Goal: Task Accomplishment & Management: Manage account settings

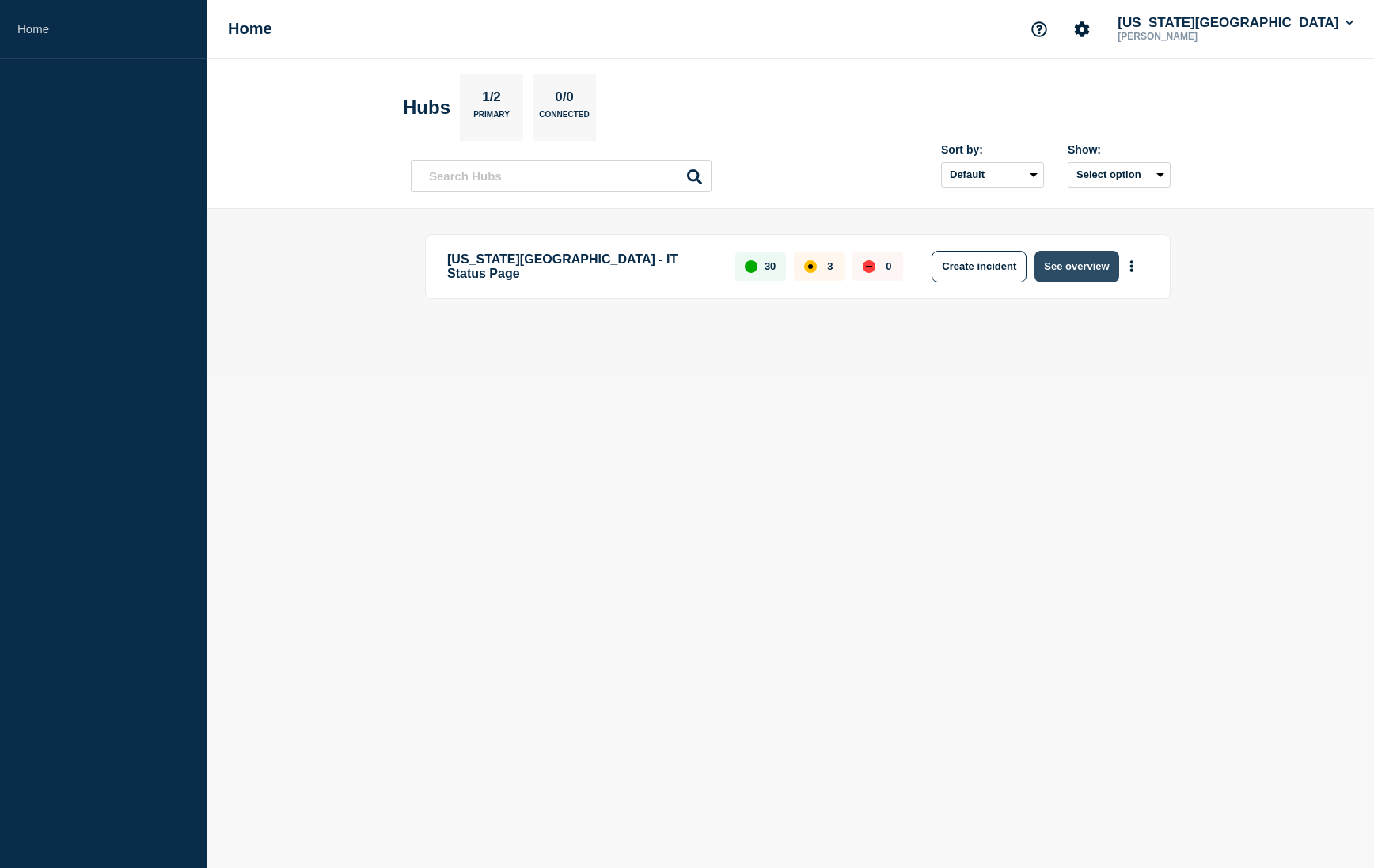
click at [1058, 269] on button "See overview" at bounding box center [1076, 266] width 84 height 31
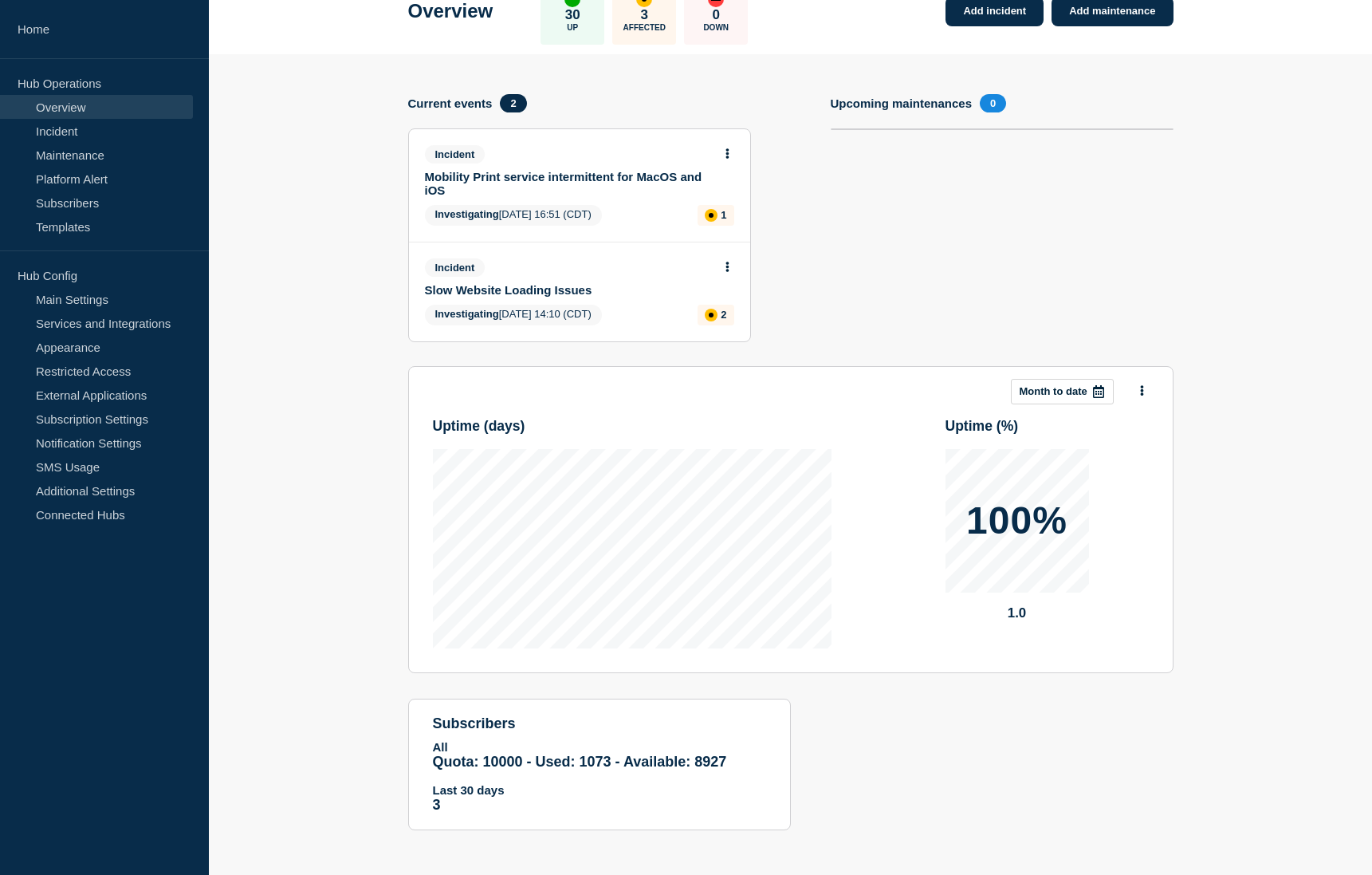
scroll to position [105, 0]
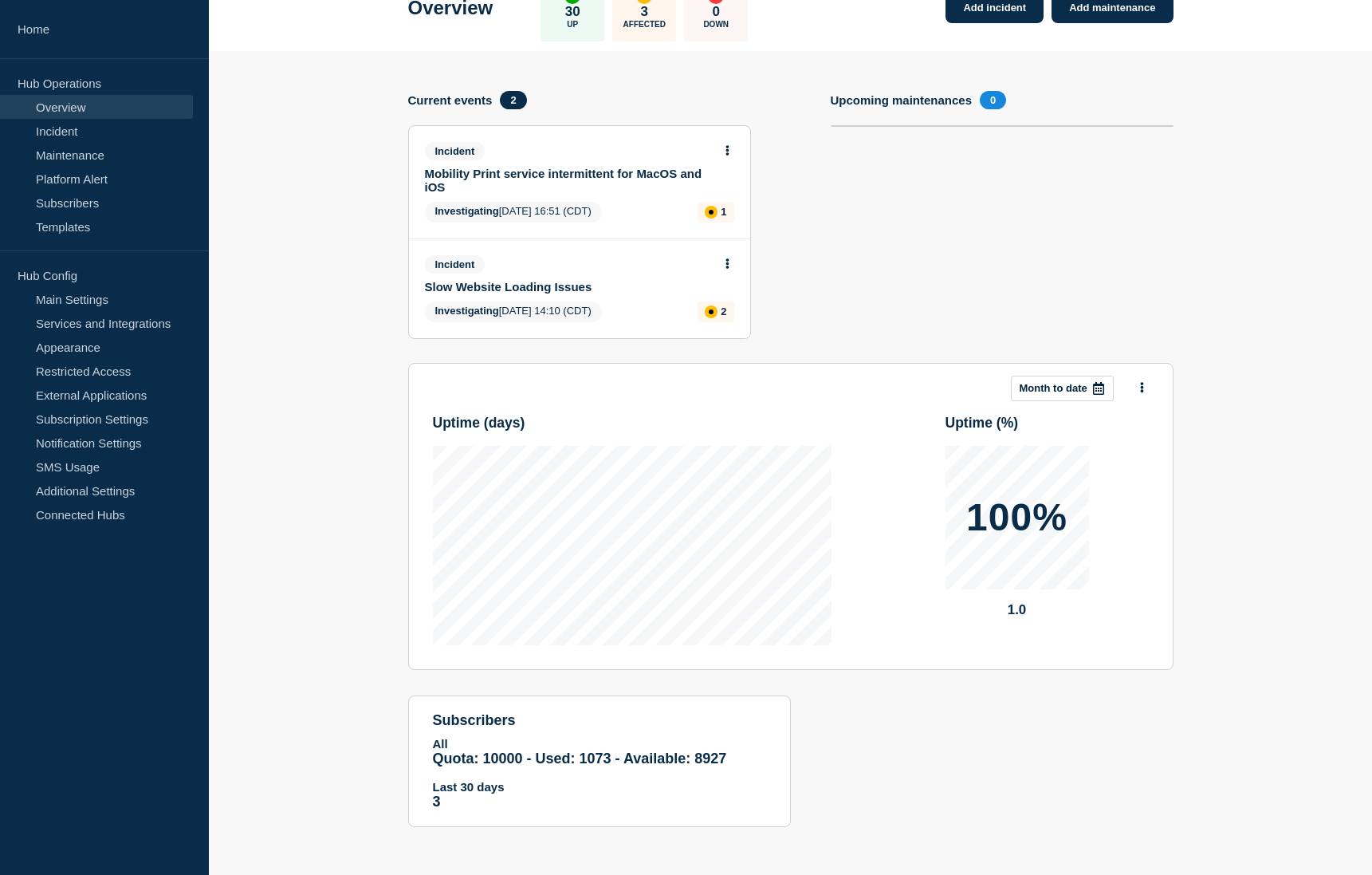
click at [727, 263] on icon at bounding box center [726, 264] width 3 height 11
click at [717, 317] on link "Update incident" at bounding box center [726, 322] width 78 height 12
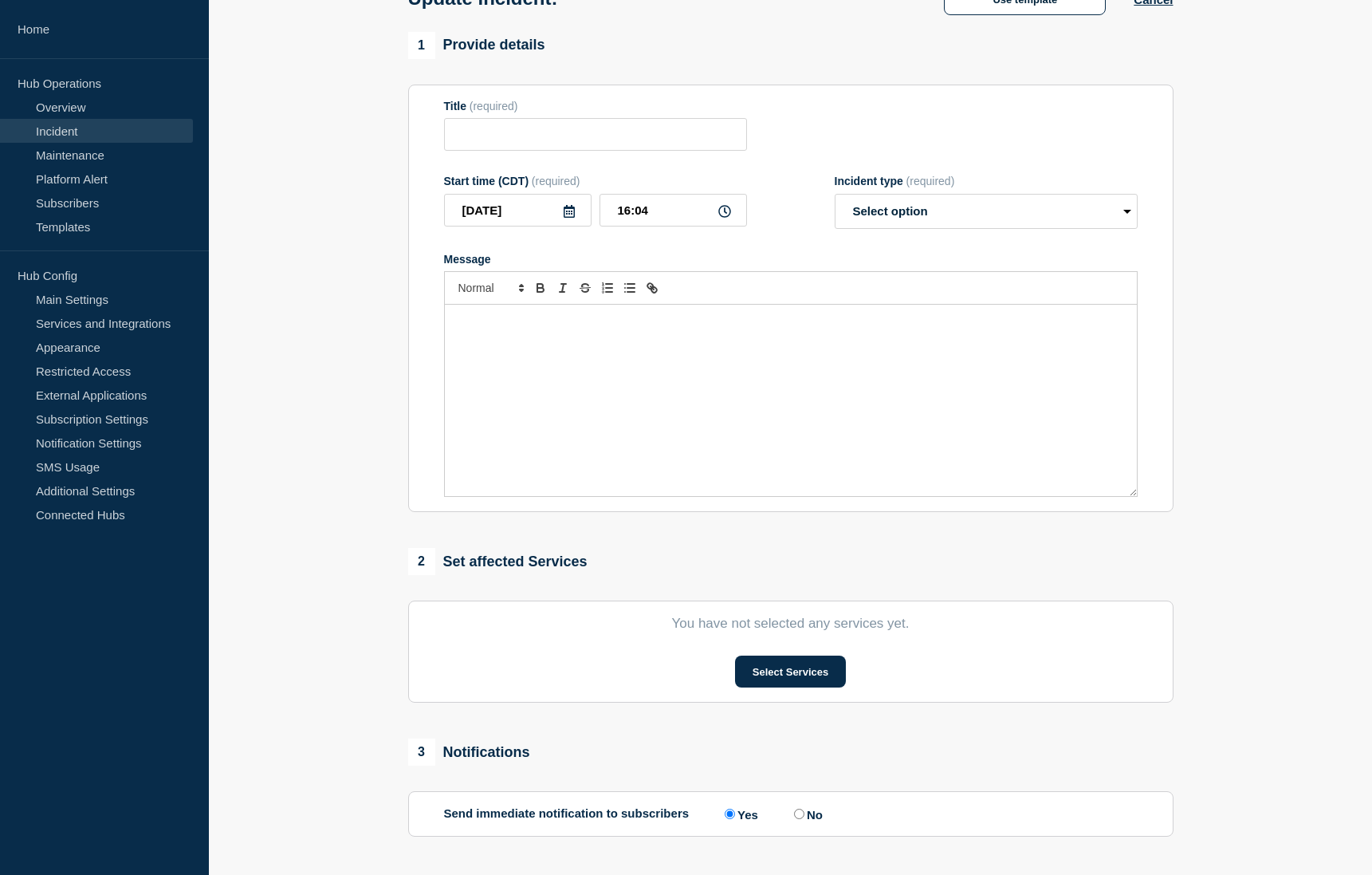
type input "Slow Website Loading Issues"
click at [590, 394] on div "Message" at bounding box center [790, 401] width 692 height 192
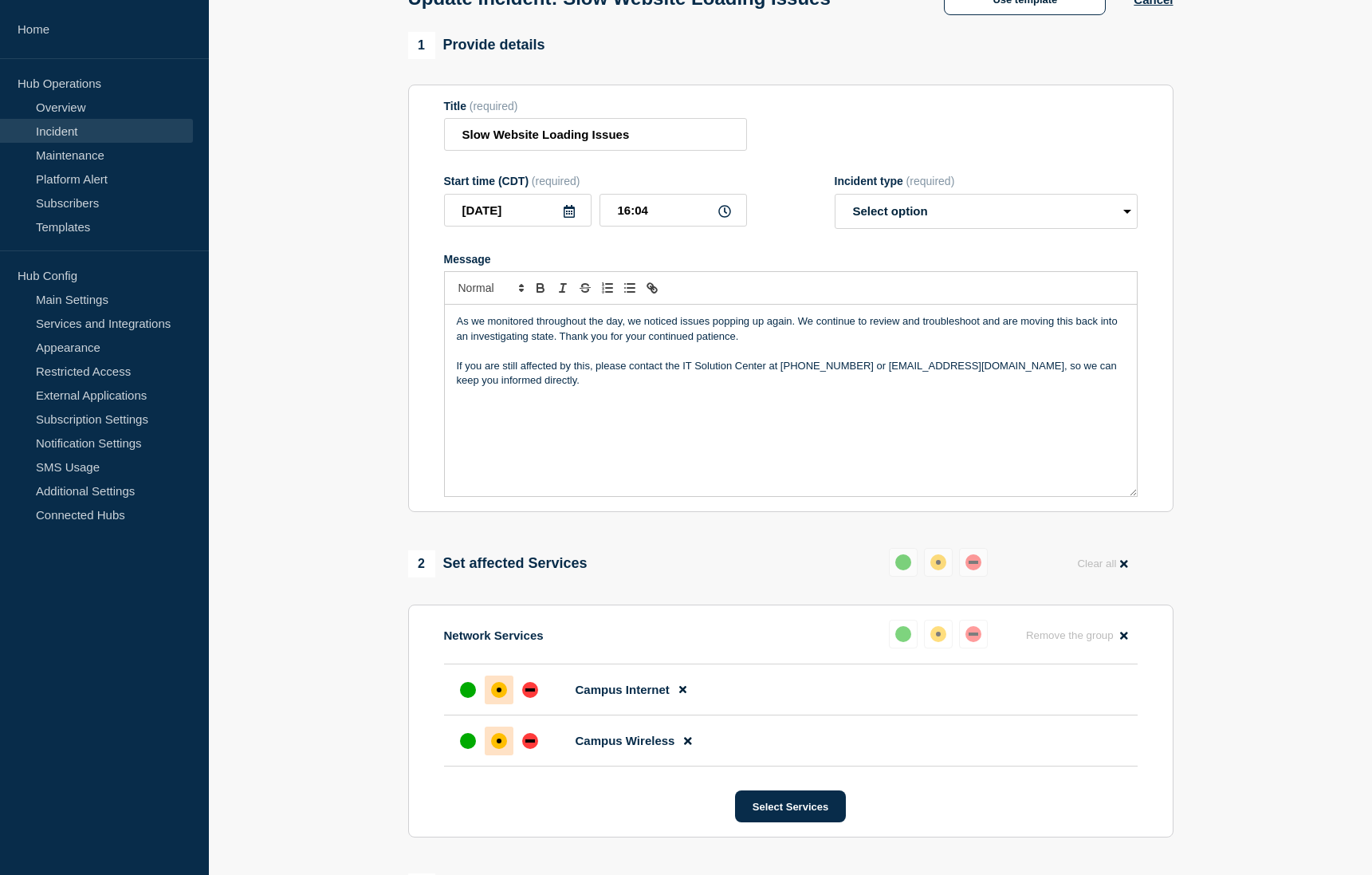
click at [450, 326] on div "As we monitored throughout the day, we noticed issues popping up again. We cont…" at bounding box center [790, 401] width 692 height 192
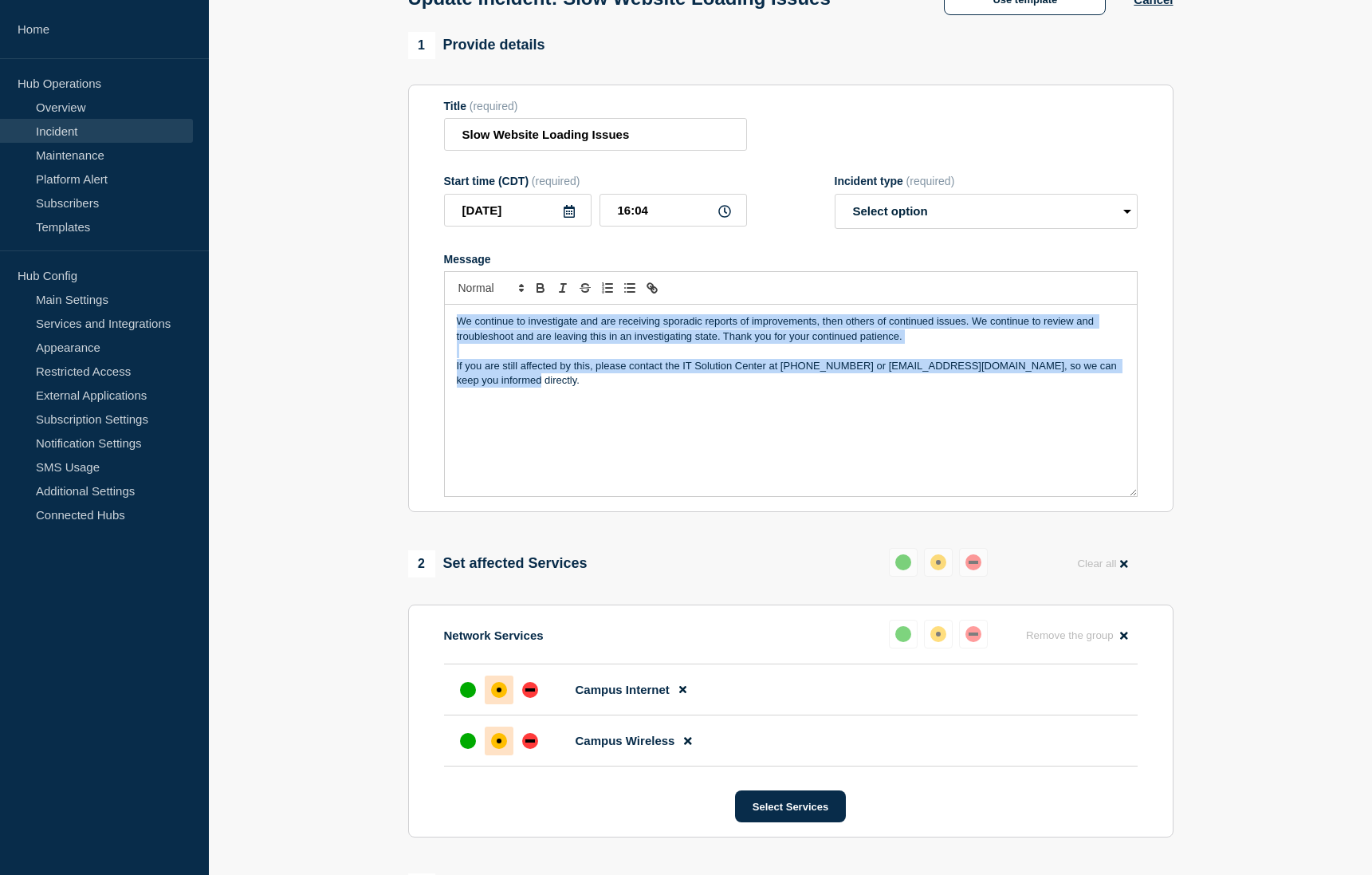
copy div "We continue to investigate and are receiving sporadic reports of improvements, …"
click at [866, 217] on select "Select option Investigating Identified Monitoring Resolved" at bounding box center [986, 211] width 303 height 35
select select "investigating"
click at [835, 197] on select "Select option Investigating Identified Monitoring Resolved" at bounding box center [986, 211] width 303 height 35
click at [679, 388] on p "If you are still affected by this, please contact the IT Solution Center at [PH…" at bounding box center [790, 373] width 668 height 30
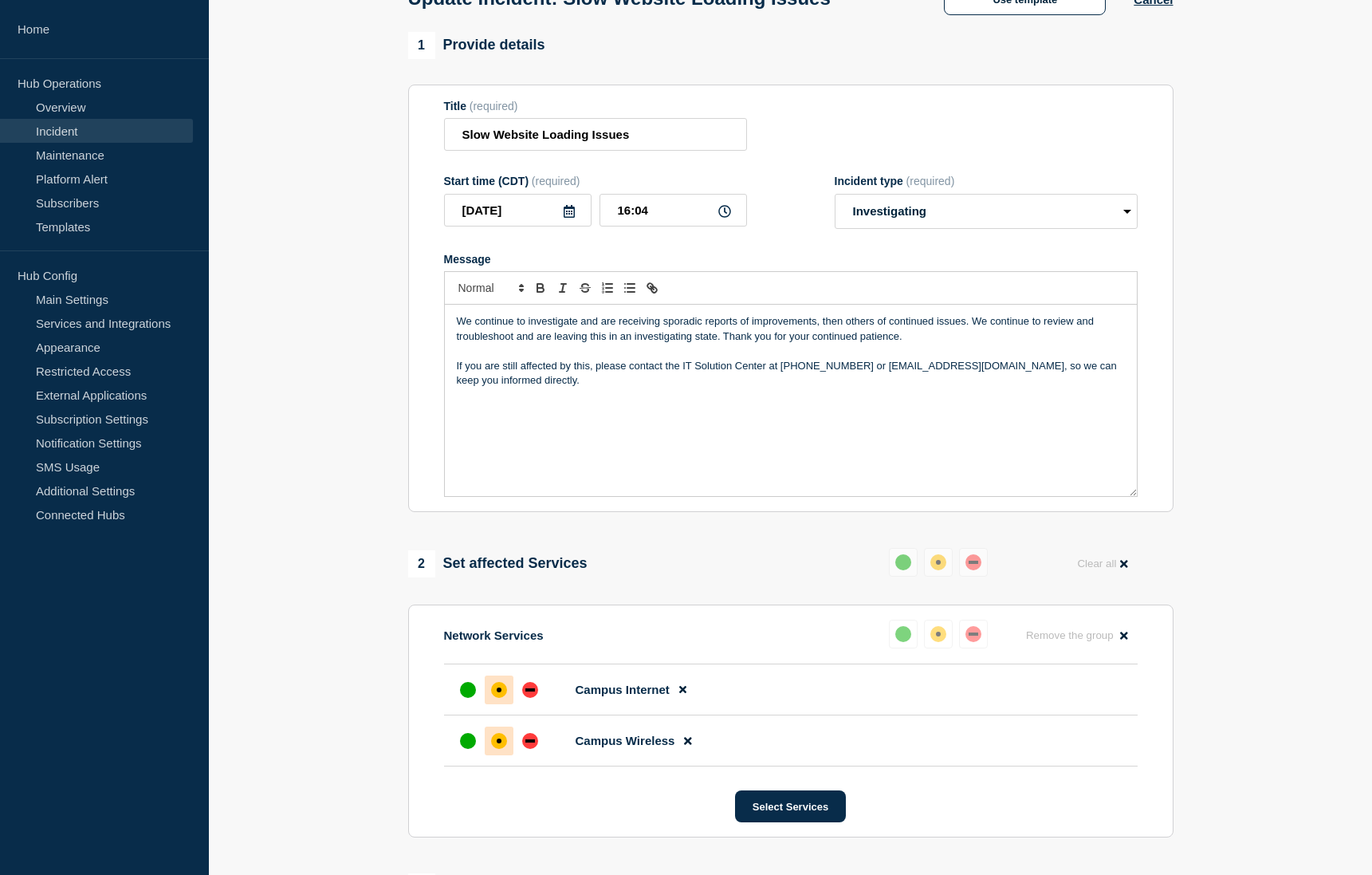
click at [673, 324] on p "We continue to investigate and are receiving sporadic reports of improvements, …" at bounding box center [790, 329] width 668 height 30
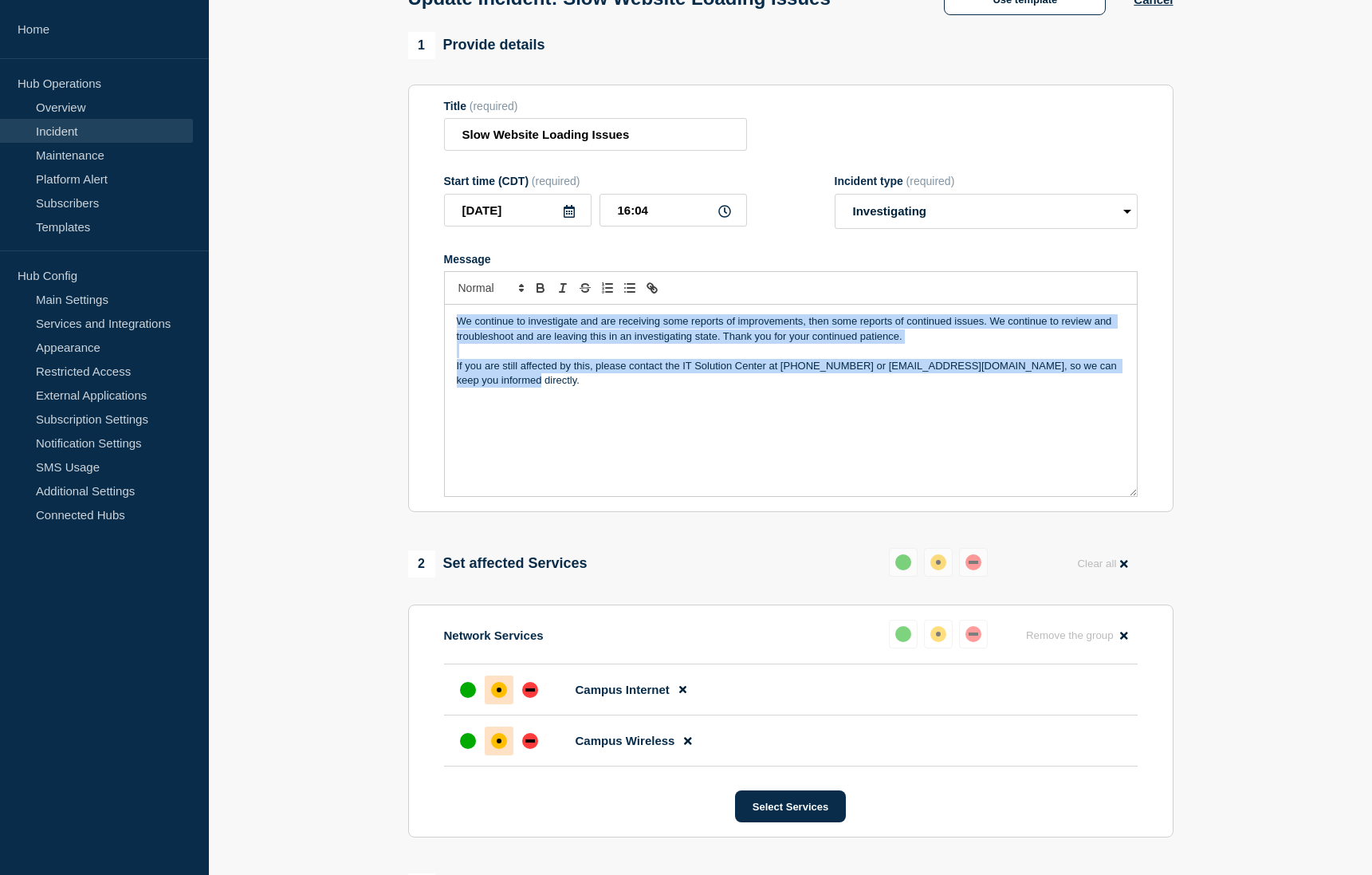
copy div "We continue to investigate and are receiving some reports of improvements, then…"
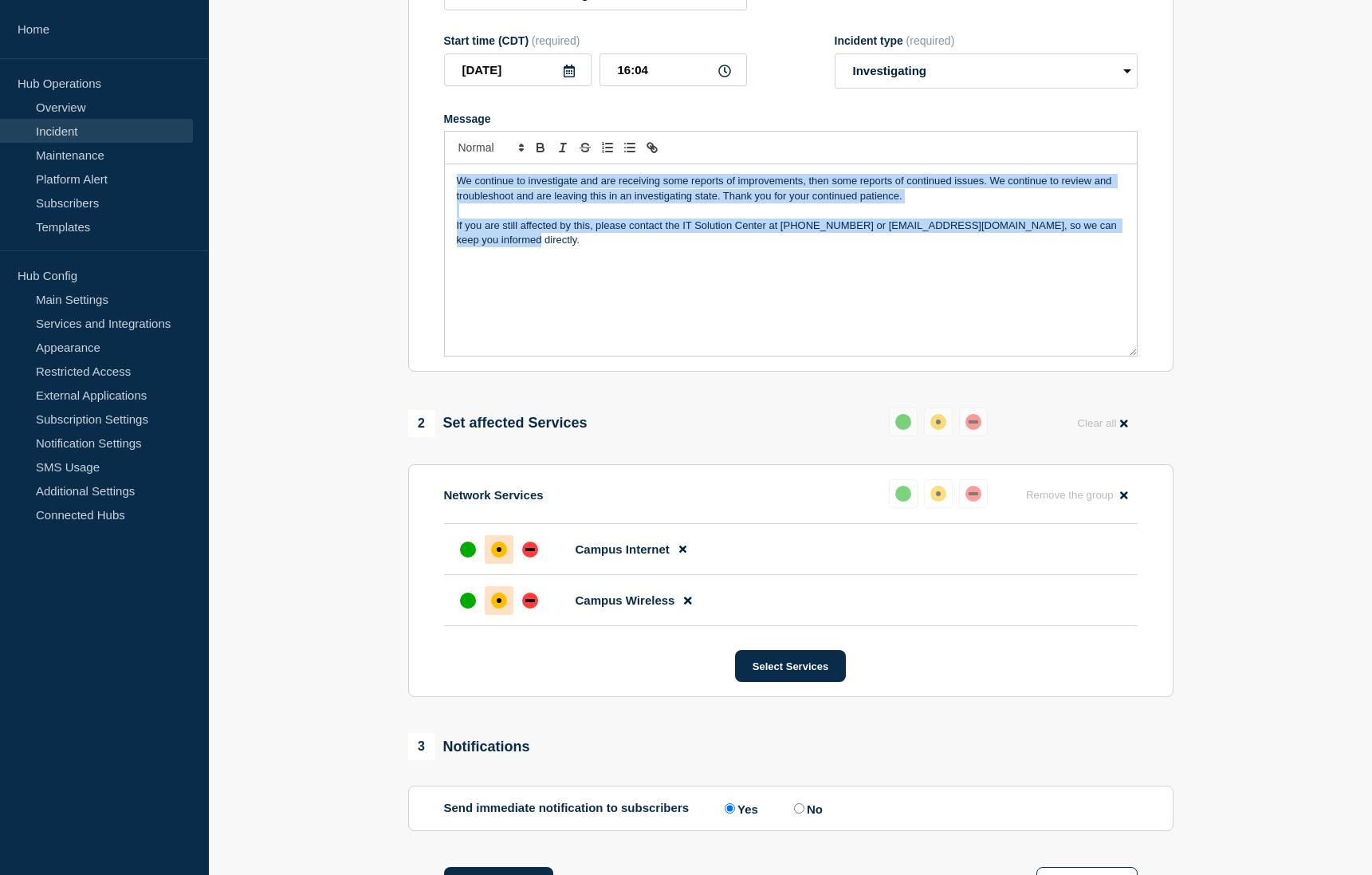
scroll to position [504, 0]
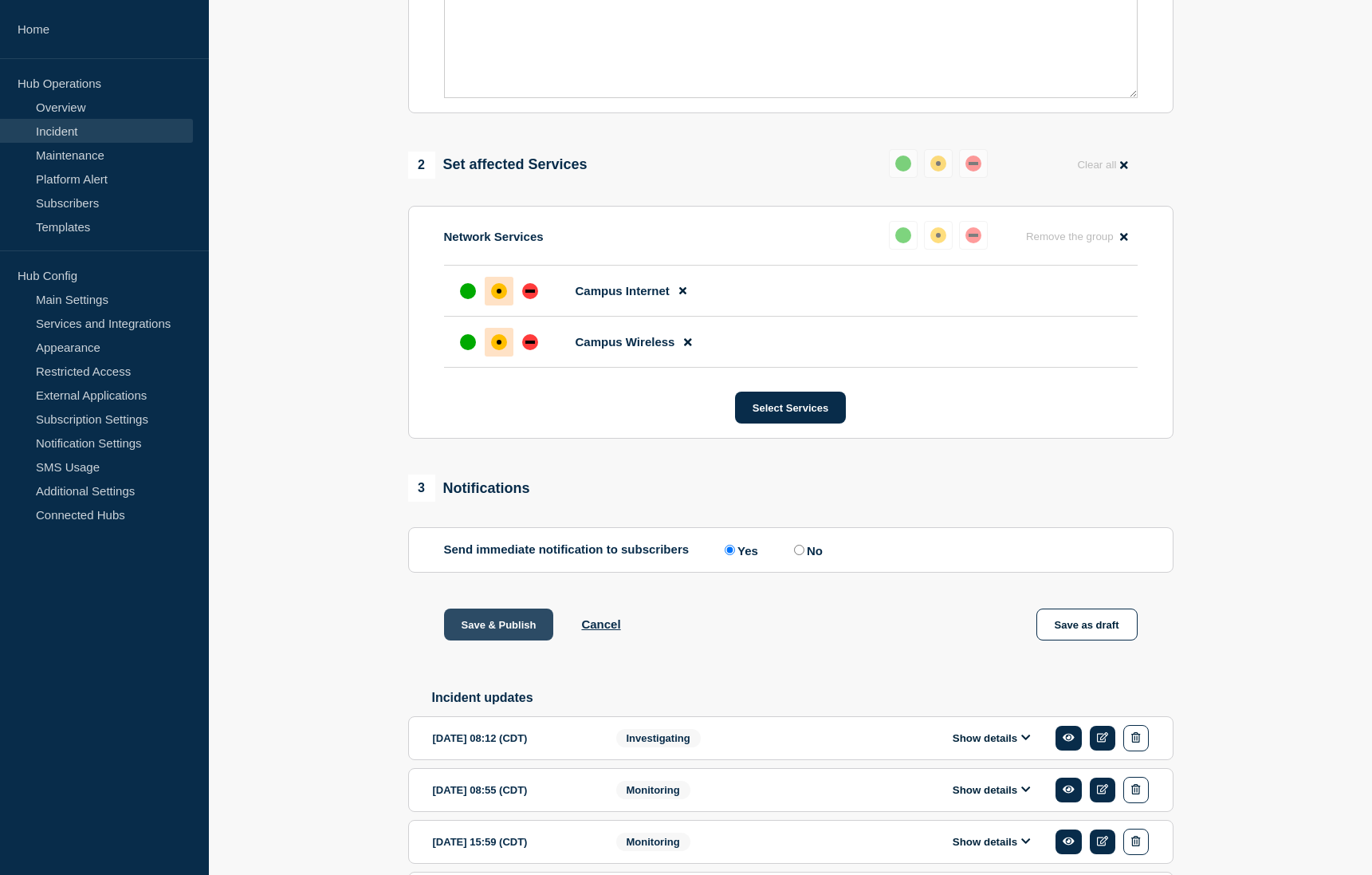
click at [472, 631] on button "Save & Publish" at bounding box center [499, 624] width 110 height 32
